Goal: Information Seeking & Learning: Learn about a topic

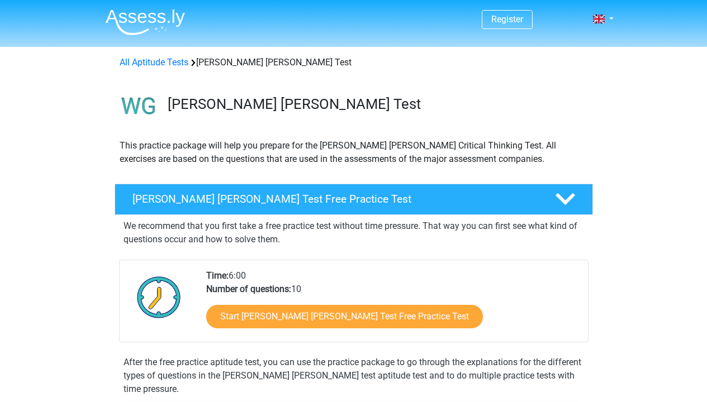
scroll to position [59, 0]
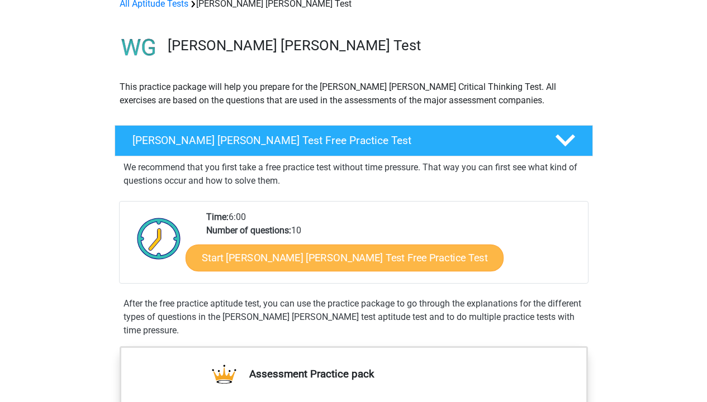
click at [333, 255] on link "Start Watson Glaser Test Free Practice Test" at bounding box center [345, 258] width 318 height 27
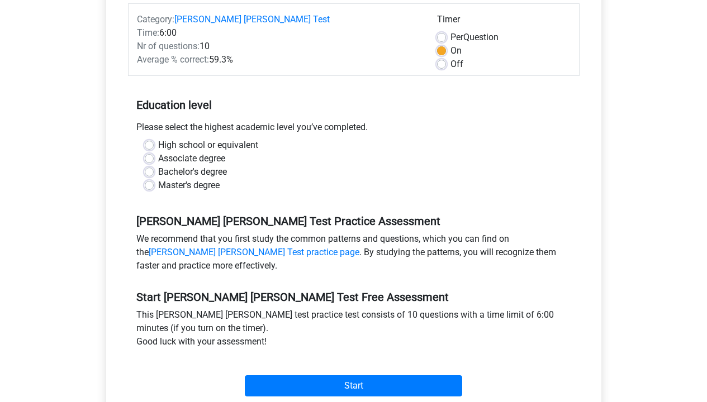
scroll to position [155, 0]
click at [172, 165] on label "Bachelor's degree" at bounding box center [192, 171] width 69 height 13
click at [154, 165] on input "Bachelor's degree" at bounding box center [149, 170] width 9 height 11
radio input "true"
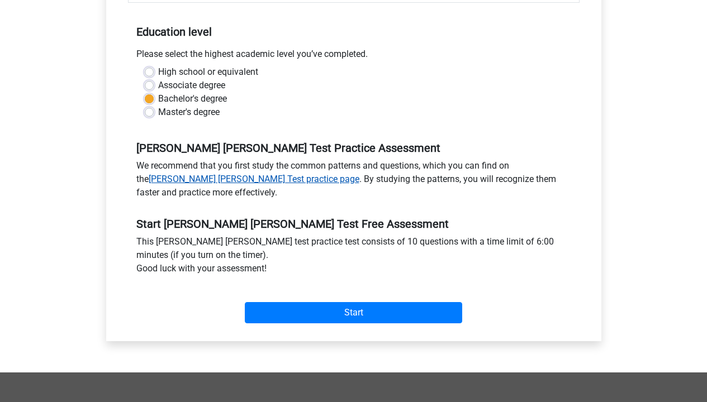
scroll to position [230, 0]
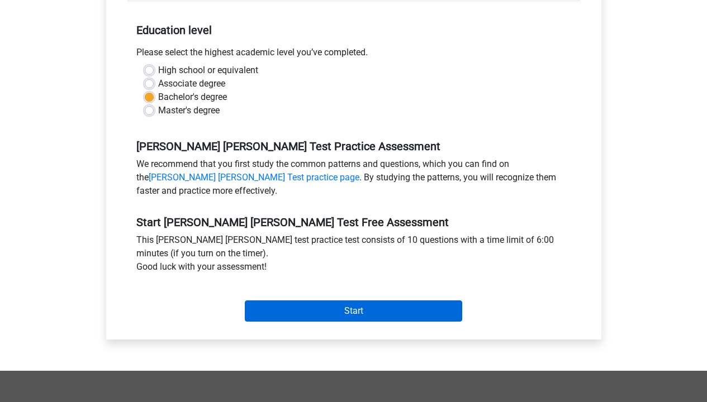
click at [305, 301] on input "Start" at bounding box center [353, 311] width 217 height 21
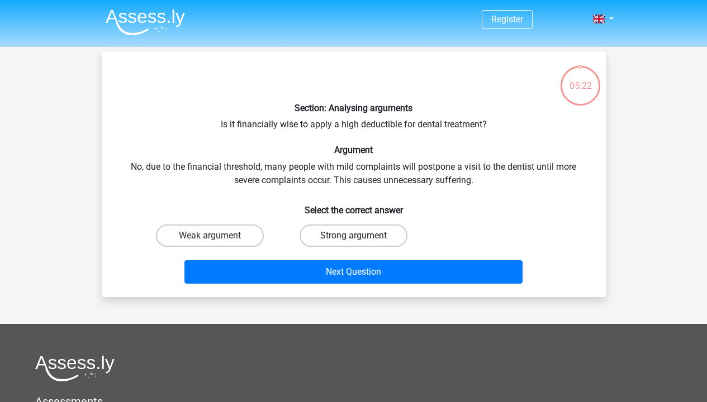
click at [353, 231] on label "Strong argument" at bounding box center [354, 236] width 108 height 22
click at [353, 236] on input "Strong argument" at bounding box center [356, 239] width 7 height 7
radio input "true"
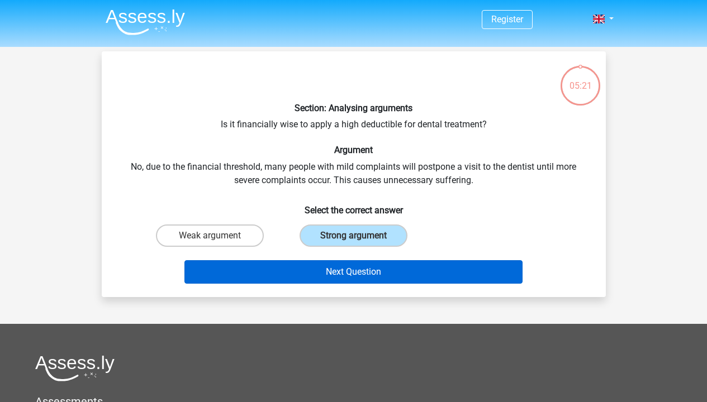
click at [373, 275] on button "Next Question" at bounding box center [353, 271] width 338 height 23
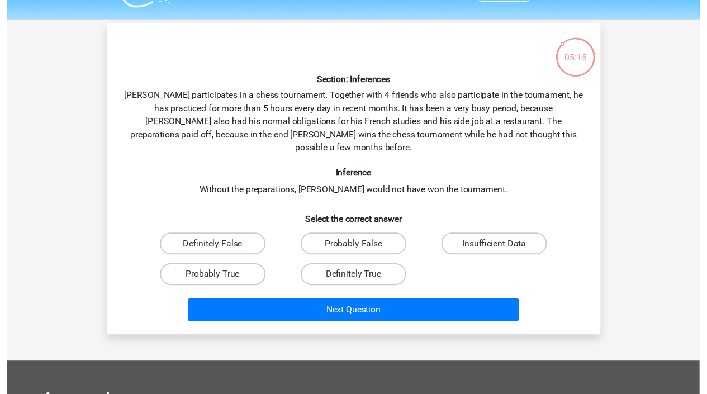
scroll to position [21, 0]
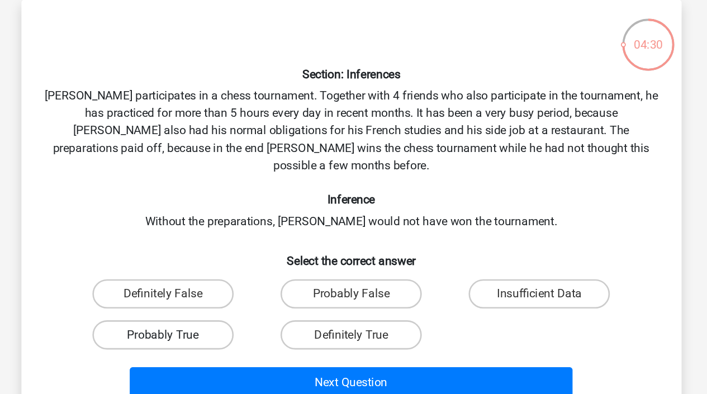
click at [156, 275] on label "Probably True" at bounding box center [210, 286] width 108 height 22
click at [210, 287] on input "Probably True" at bounding box center [213, 290] width 7 height 7
radio input "true"
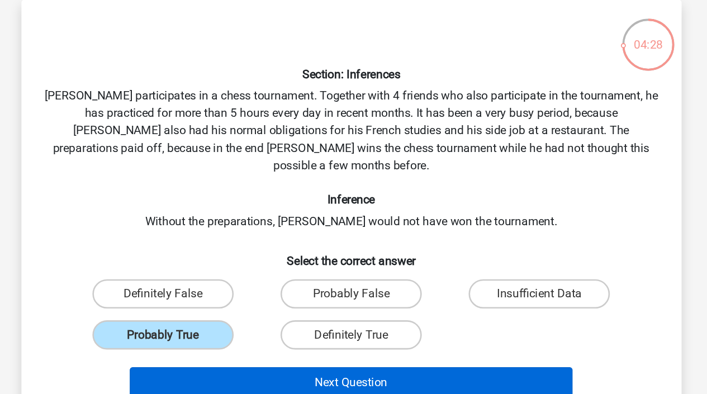
click at [280, 311] on button "Next Question" at bounding box center [353, 322] width 338 height 23
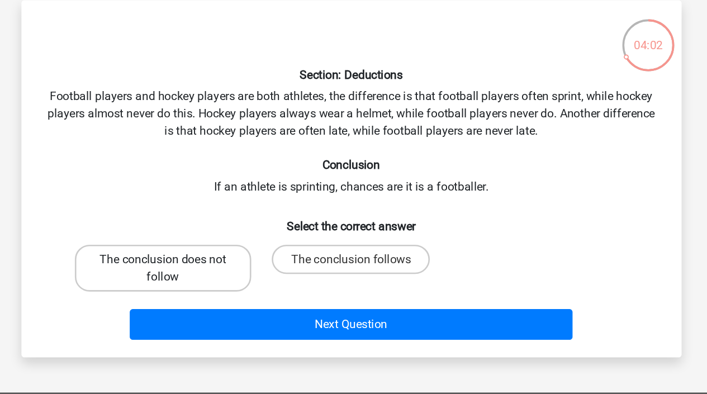
click at [146, 217] on label "The conclusion does not follow" at bounding box center [209, 235] width 135 height 36
click at [210, 229] on input "The conclusion does not follow" at bounding box center [213, 232] width 7 height 7
radio input "true"
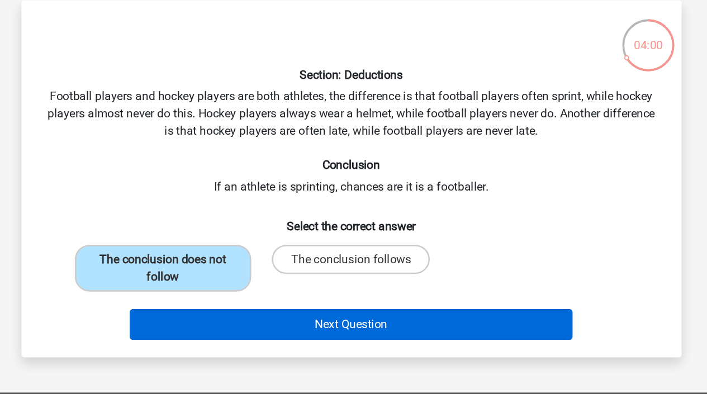
click at [242, 267] on button "Next Question" at bounding box center [353, 278] width 338 height 23
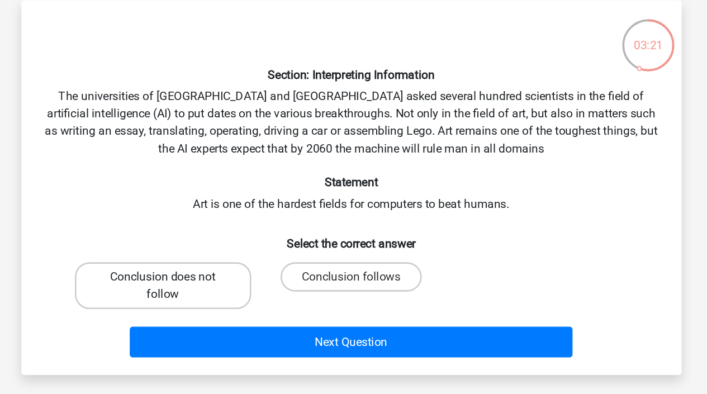
click at [148, 231] on label "Conclusion does not follow" at bounding box center [209, 249] width 135 height 36
click at [210, 242] on input "Conclusion does not follow" at bounding box center [213, 245] width 7 height 7
radio input "true"
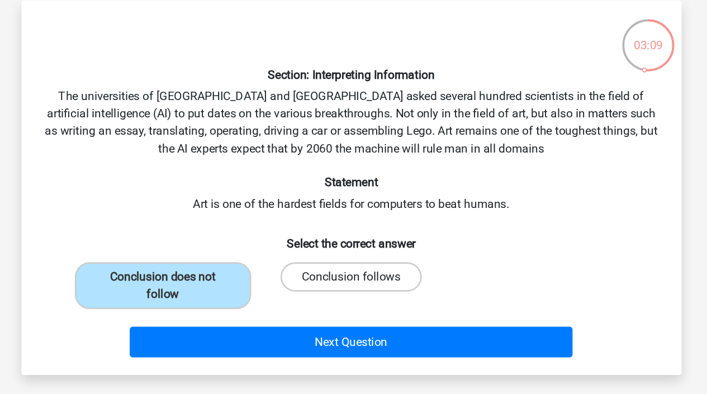
click at [300, 231] on label "Conclusion follows" at bounding box center [354, 242] width 108 height 22
click at [353, 242] on input "Conclusion follows" at bounding box center [356, 245] width 7 height 7
radio input "true"
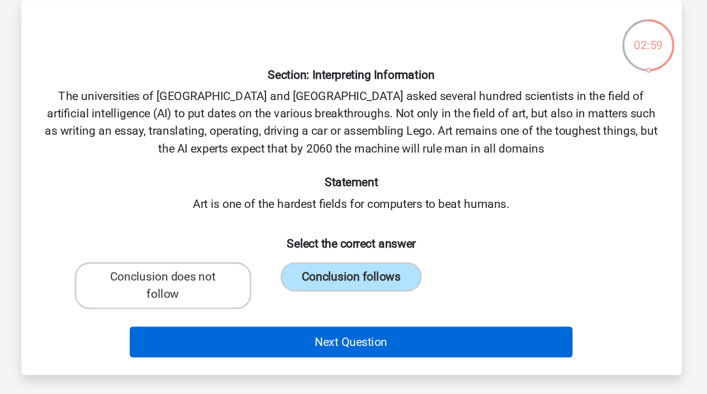
click at [296, 280] on button "Next Question" at bounding box center [353, 291] width 338 height 23
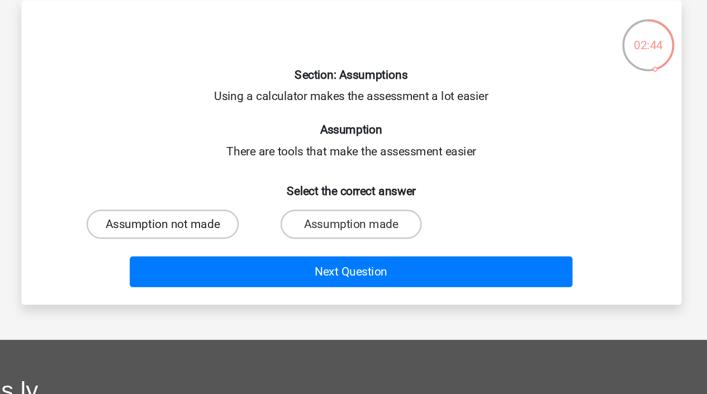
click at [151, 191] on label "Assumption not made" at bounding box center [209, 202] width 116 height 22
click at [210, 202] on input "Assumption not made" at bounding box center [213, 205] width 7 height 7
radio input "true"
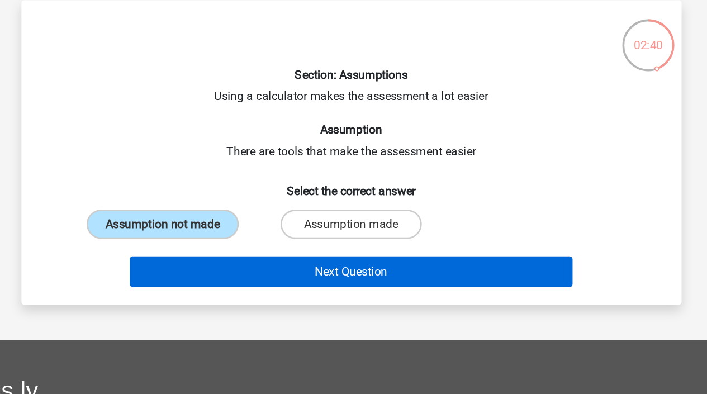
click at [254, 226] on button "Next Question" at bounding box center [353, 237] width 338 height 23
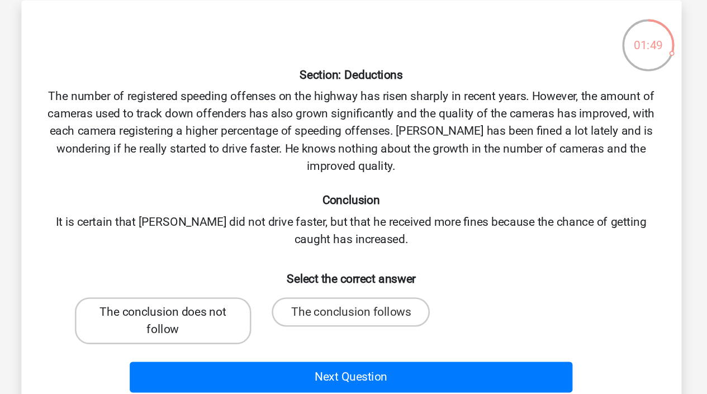
click at [142, 258] on label "The conclusion does not follow" at bounding box center [209, 276] width 135 height 36
click at [210, 269] on input "The conclusion does not follow" at bounding box center [213, 272] width 7 height 7
radio input "true"
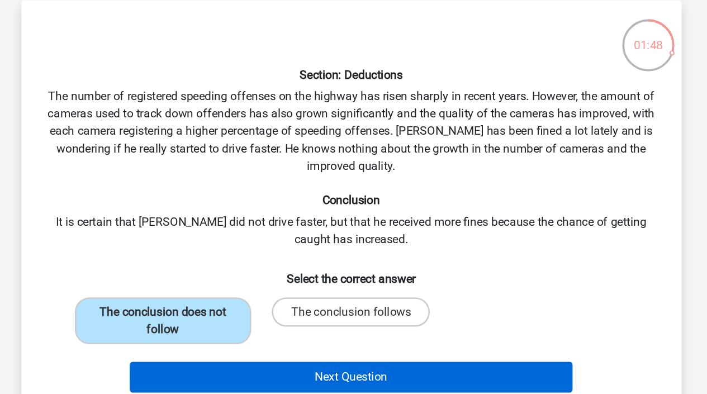
click at [248, 307] on button "Next Question" at bounding box center [353, 318] width 338 height 23
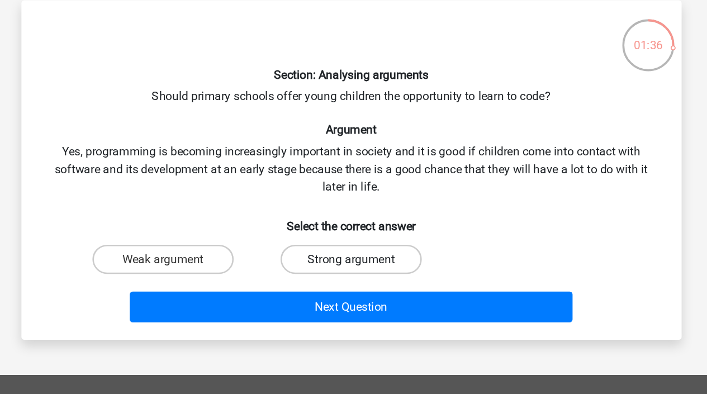
click at [300, 217] on label "Strong argument" at bounding box center [354, 228] width 108 height 22
click at [353, 229] on input "Strong argument" at bounding box center [356, 232] width 7 height 7
radio input "true"
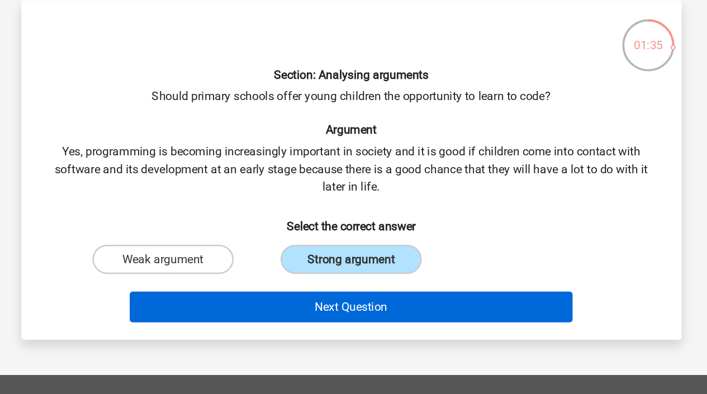
click at [287, 253] on button "Next Question" at bounding box center [353, 264] width 338 height 23
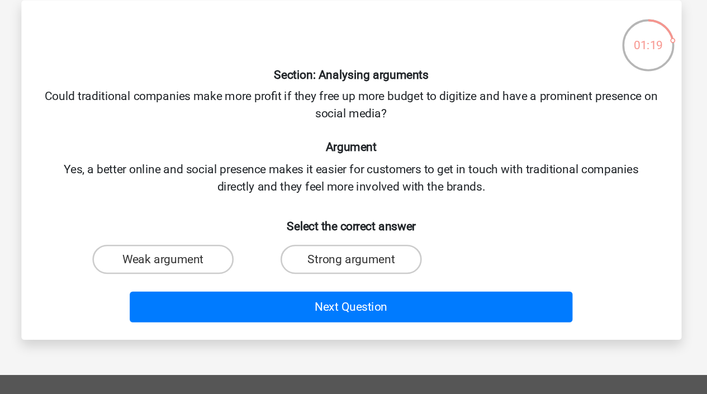
scroll to position [0, 0]
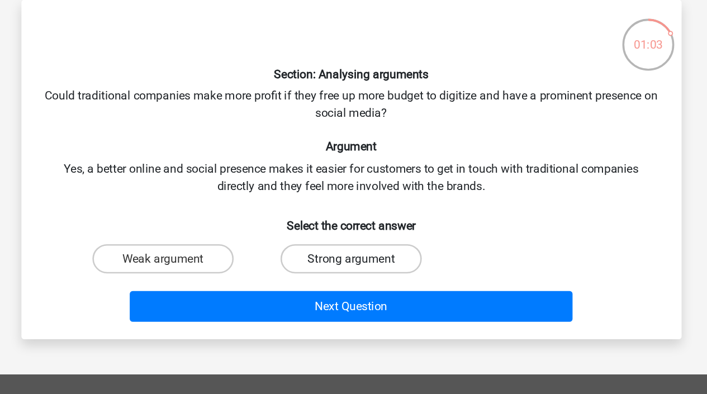
click at [300, 238] on label "Strong argument" at bounding box center [354, 249] width 108 height 22
click at [353, 249] on input "Strong argument" at bounding box center [356, 252] width 7 height 7
radio input "true"
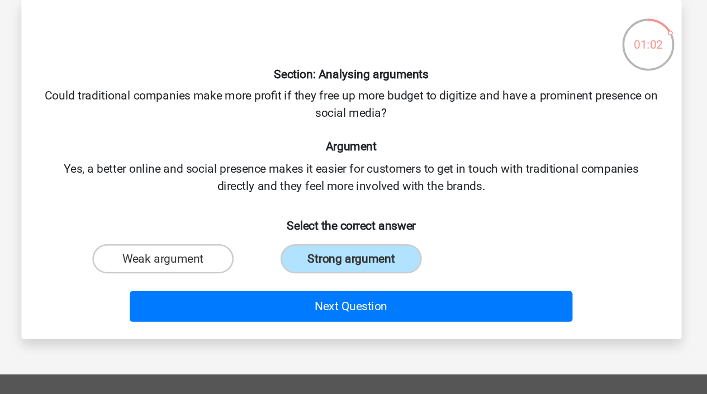
click at [267, 265] on div "Next Question" at bounding box center [354, 283] width 468 height 37
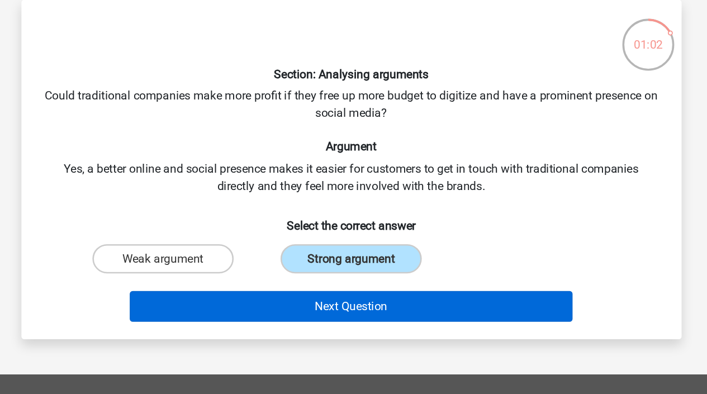
click at [269, 274] on button "Next Question" at bounding box center [353, 285] width 338 height 23
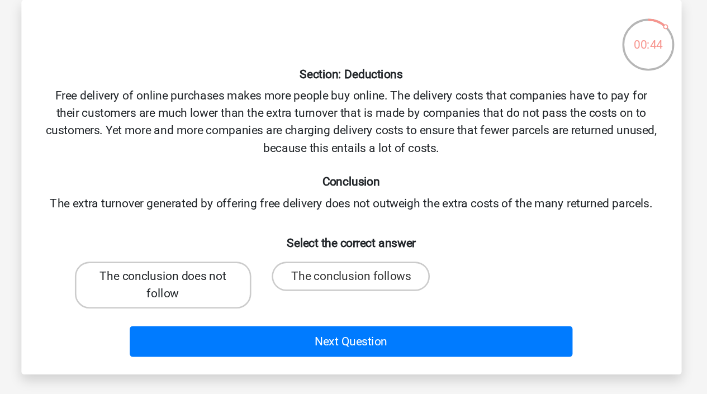
click at [161, 251] on label "The conclusion does not follow" at bounding box center [209, 269] width 135 height 36
click at [210, 263] on input "The conclusion does not follow" at bounding box center [213, 266] width 7 height 7
radio input "true"
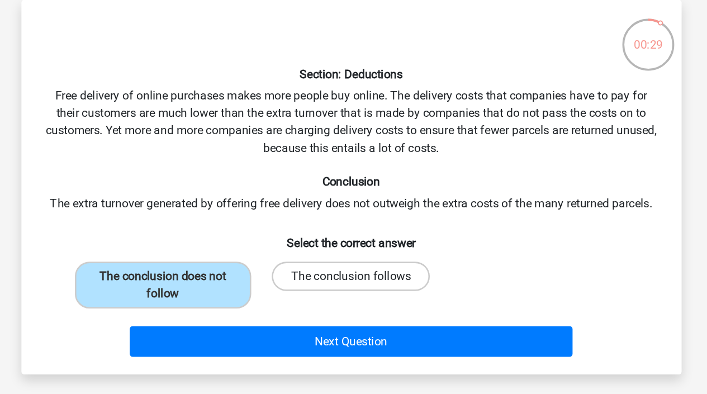
click at [293, 251] on label "The conclusion follows" at bounding box center [353, 262] width 121 height 22
click at [353, 263] on input "The conclusion follows" at bounding box center [356, 266] width 7 height 7
radio input "true"
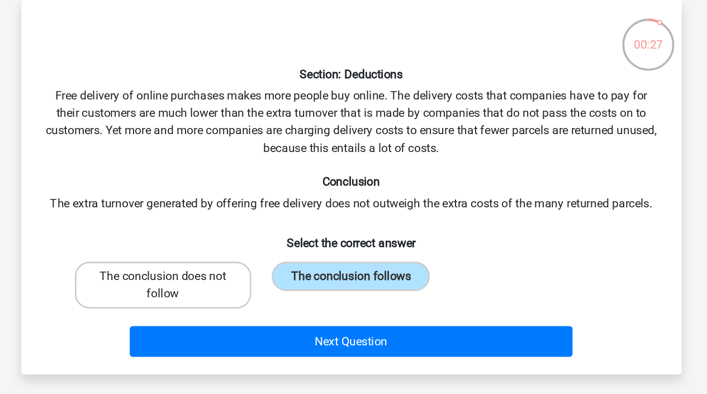
click at [153, 251] on label "The conclusion does not follow" at bounding box center [209, 269] width 135 height 36
click at [210, 263] on input "The conclusion does not follow" at bounding box center [213, 266] width 7 height 7
radio input "true"
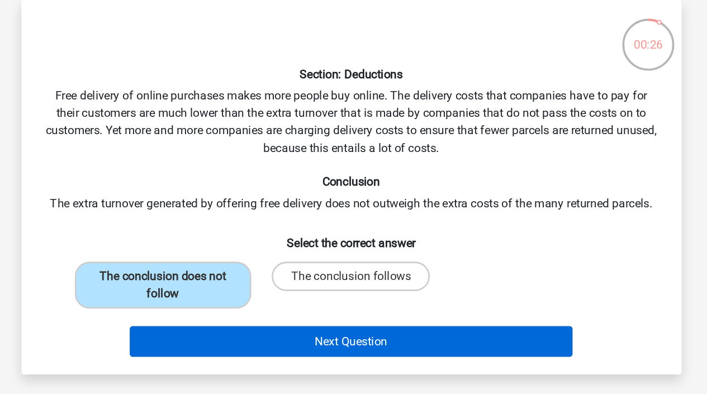
click at [272, 301] on button "Next Question" at bounding box center [353, 312] width 338 height 23
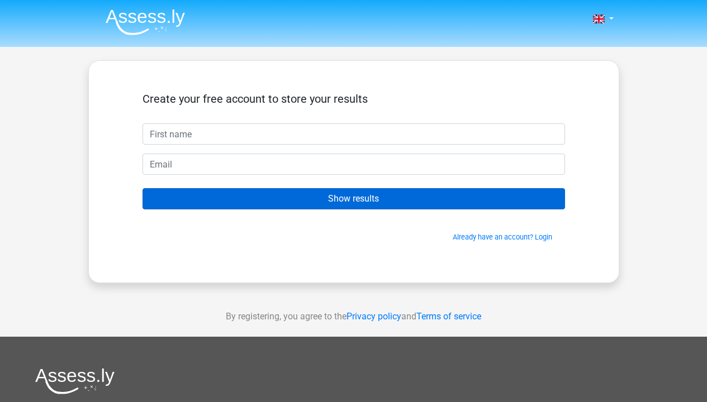
click at [354, 207] on input "Show results" at bounding box center [353, 198] width 422 height 21
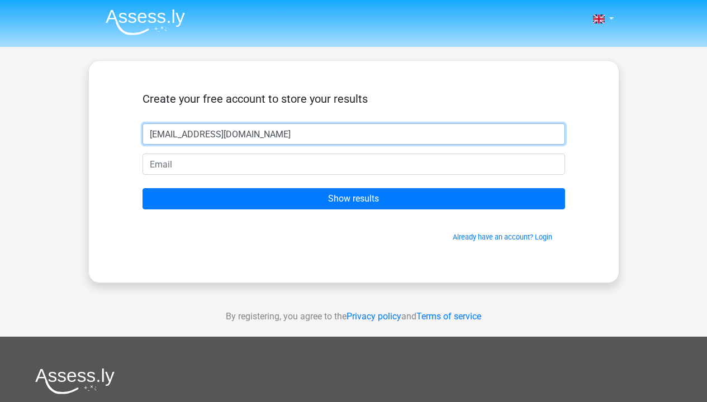
type input "[EMAIL_ADDRESS][DOMAIN_NAME]"
drag, startPoint x: 249, startPoint y: 134, endPoint x: 49, endPoint y: 132, distance: 199.5
click at [49, 132] on div "Nederlands English" at bounding box center [353, 316] width 707 height 632
type input "adfnaued"
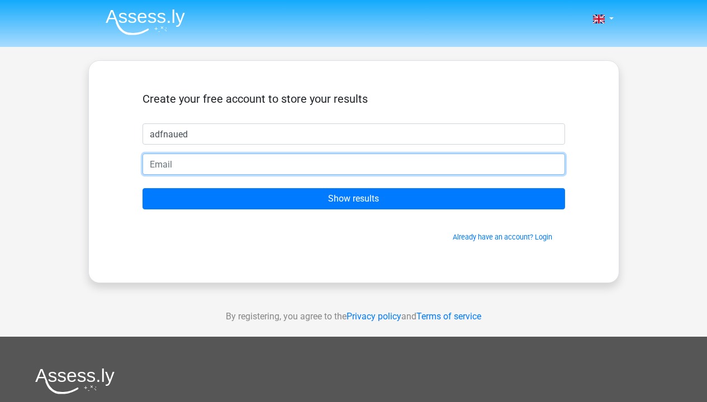
paste input "[EMAIL_ADDRESS][DOMAIN_NAME]"
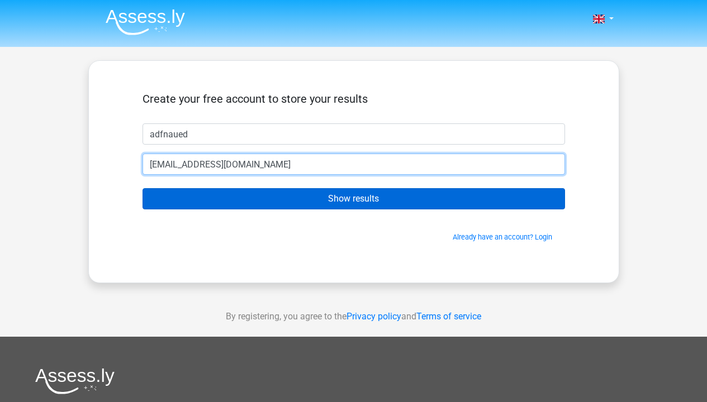
type input "[EMAIL_ADDRESS][DOMAIN_NAME]"
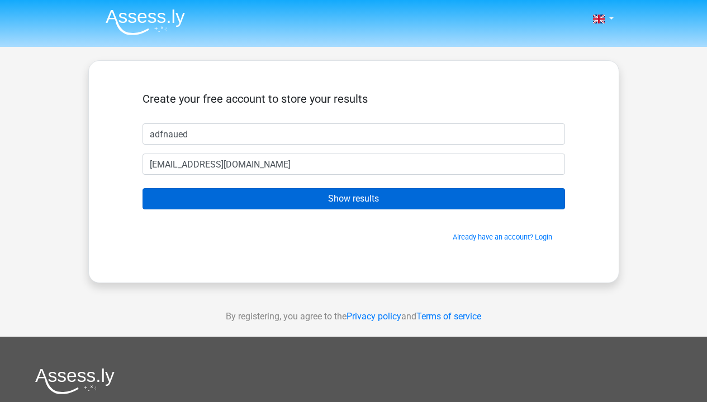
click at [275, 196] on input "Show results" at bounding box center [353, 198] width 422 height 21
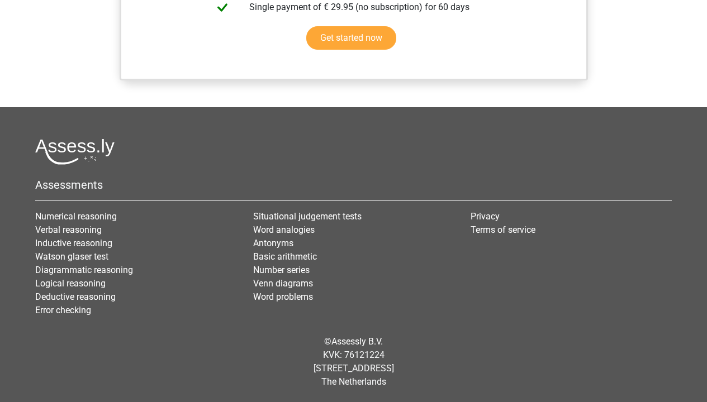
scroll to position [978, 0]
